Goal: Task Accomplishment & Management: Manage account settings

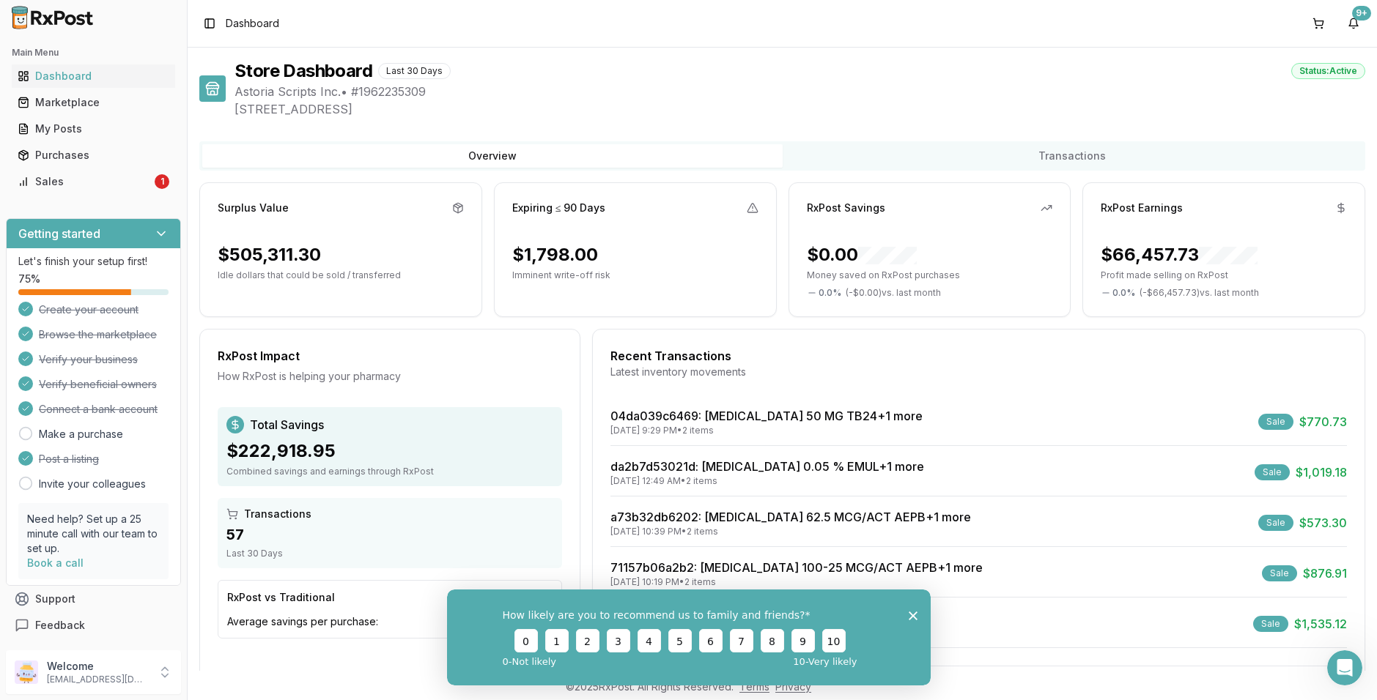
click at [910, 617] on polygon "Close survey" at bounding box center [912, 615] width 9 height 9
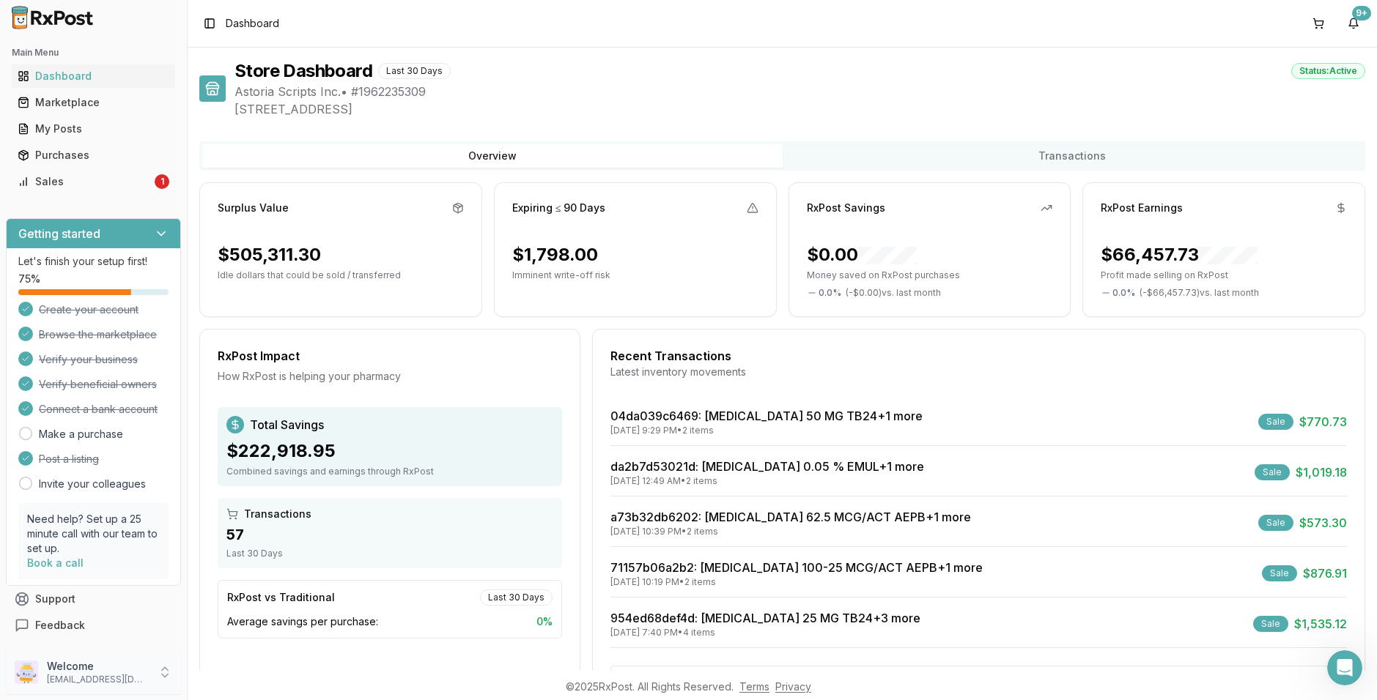
click at [76, 662] on p "Welcome" at bounding box center [98, 666] width 102 height 15
click at [270, 654] on span "Payment Settings" at bounding box center [265, 652] width 139 height 15
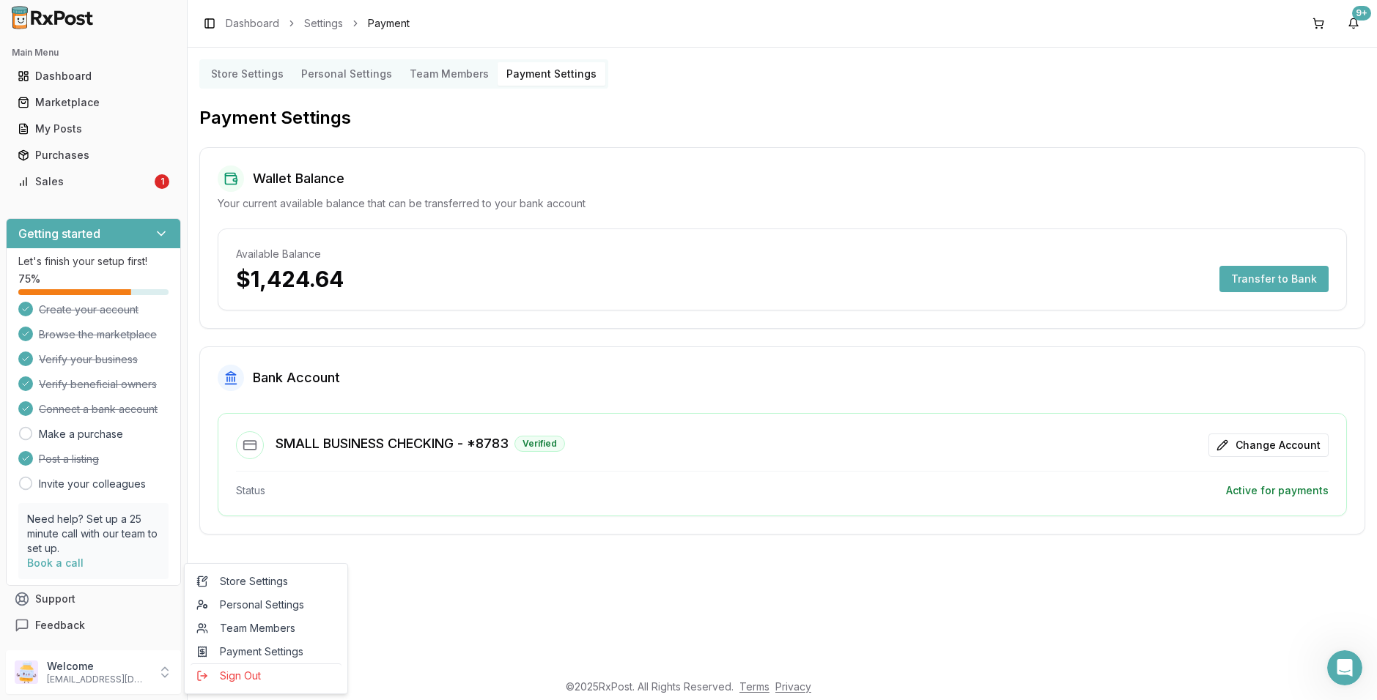
click at [711, 222] on div "Wallet Balance Your current available balance that can be transferred to your b…" at bounding box center [782, 238] width 1166 height 182
click at [423, 270] on div "$1,424.64 Transfer to Bank" at bounding box center [782, 279] width 1092 height 26
drag, startPoint x: 486, startPoint y: 433, endPoint x: 523, endPoint y: 443, distance: 38.6
click at [523, 443] on div "SMALL BUSINESS CHECKING - *8783 Verified" at bounding box center [400, 446] width 329 height 28
click at [498, 445] on h3 "SMALL BUSINESS CHECKING - *8783" at bounding box center [391, 444] width 233 height 21
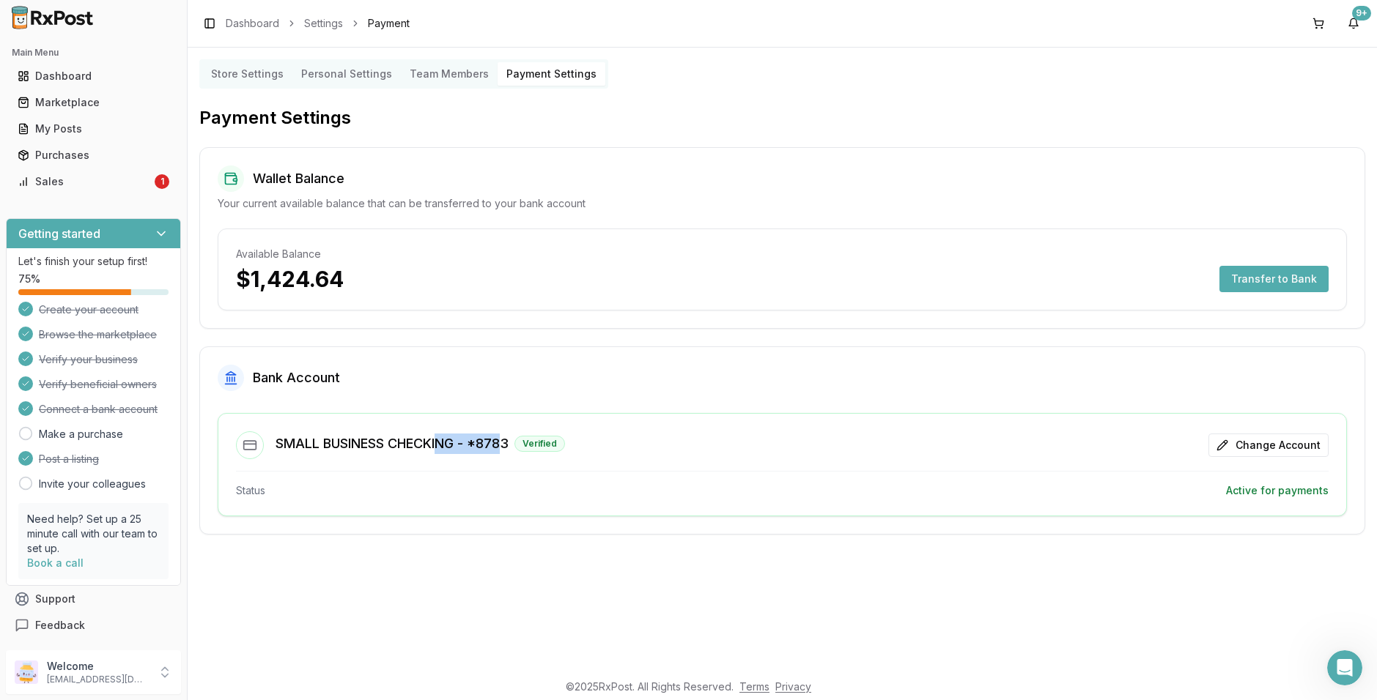
drag, startPoint x: 444, startPoint y: 439, endPoint x: 509, endPoint y: 440, distance: 65.2
click at [508, 440] on h3 "SMALL BUSINESS CHECKING - *8783" at bounding box center [391, 444] width 233 height 21
